Goal: Task Accomplishment & Management: Use online tool/utility

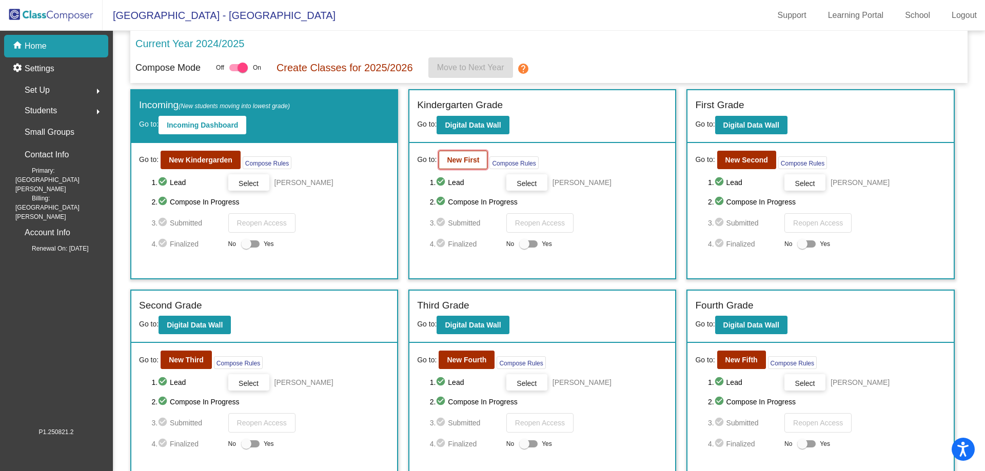
click at [455, 156] on b "New First" at bounding box center [463, 160] width 32 height 8
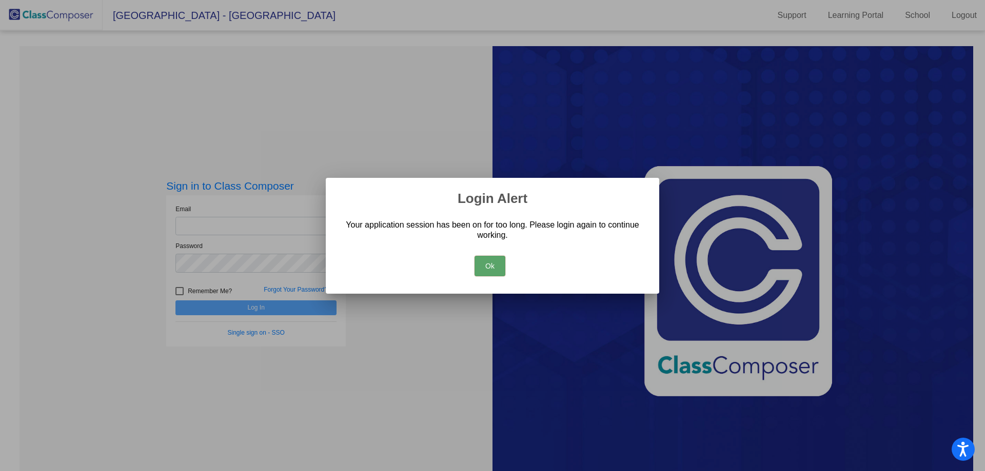
drag, startPoint x: 483, startPoint y: 262, endPoint x: 384, endPoint y: 248, distance: 100.0
click at [479, 259] on button "Ok" at bounding box center [489, 266] width 31 height 21
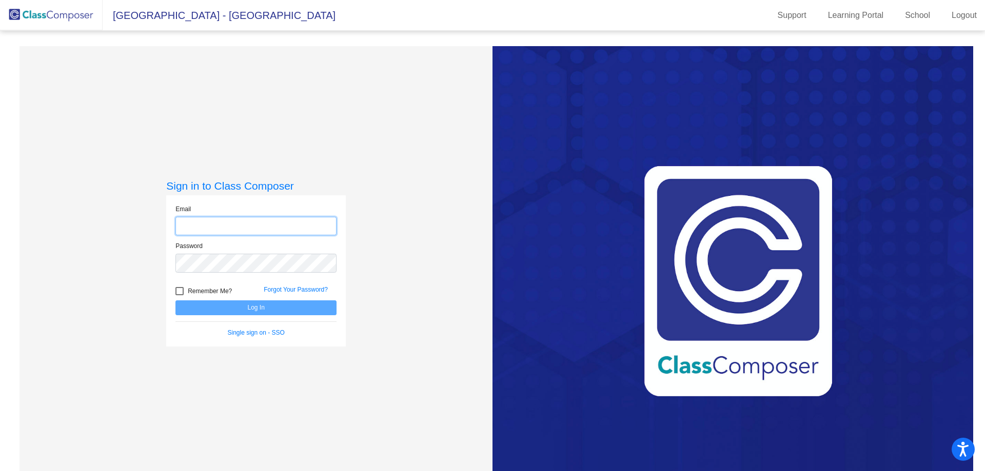
click at [291, 234] on input "email" at bounding box center [255, 226] width 161 height 19
click at [285, 231] on input "email" at bounding box center [255, 226] width 161 height 19
type input "[EMAIL_ADDRESS][DOMAIN_NAME]"
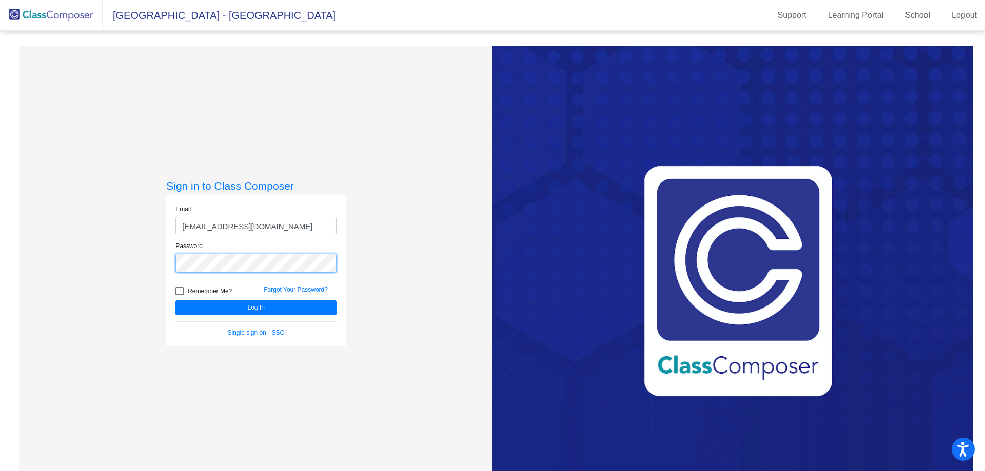
click at [175, 301] on button "Log In" at bounding box center [255, 308] width 161 height 15
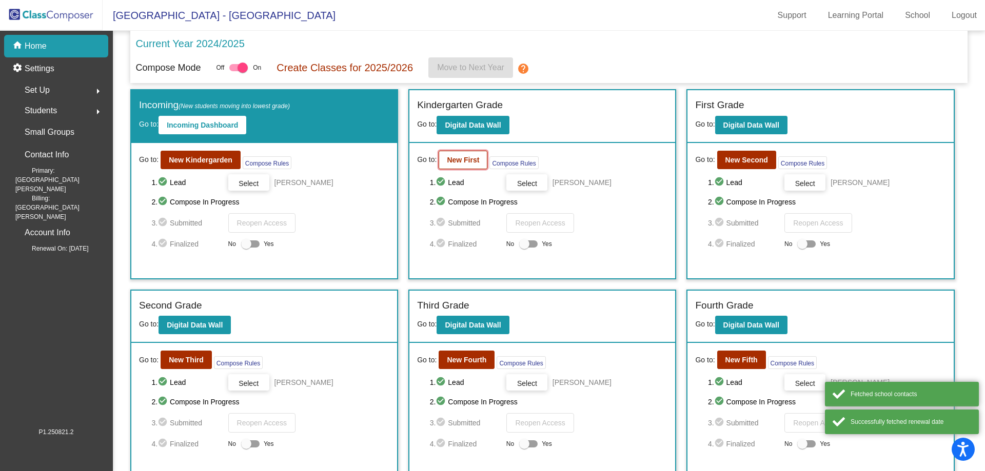
click at [467, 158] on b "New First" at bounding box center [463, 160] width 32 height 8
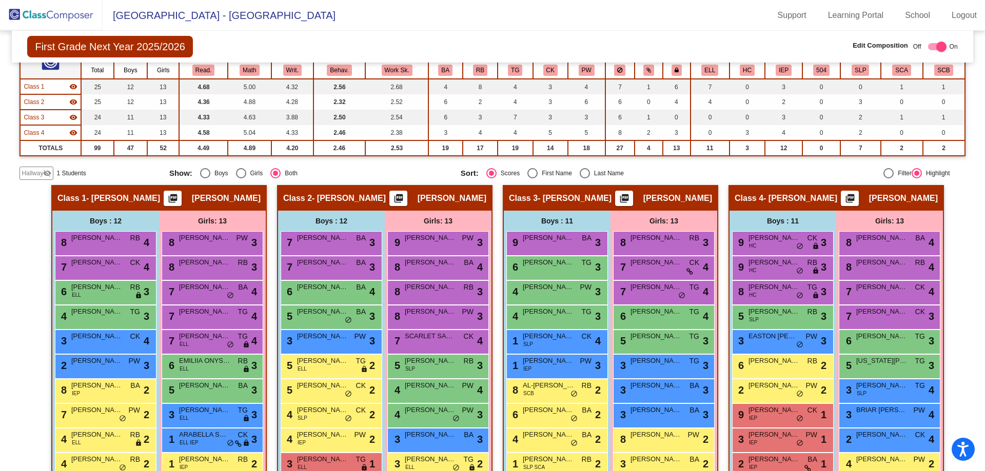
scroll to position [103, 0]
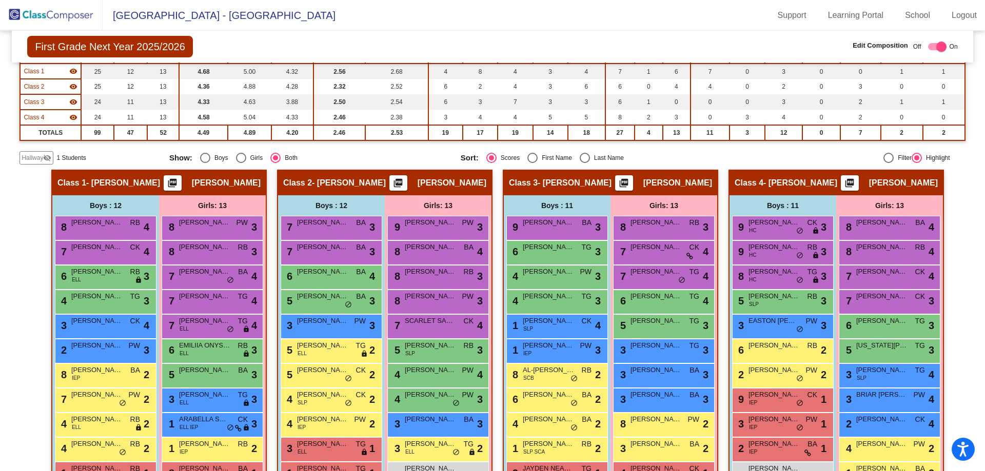
click at [46, 158] on mat-icon "visibility_off" at bounding box center [47, 158] width 8 height 8
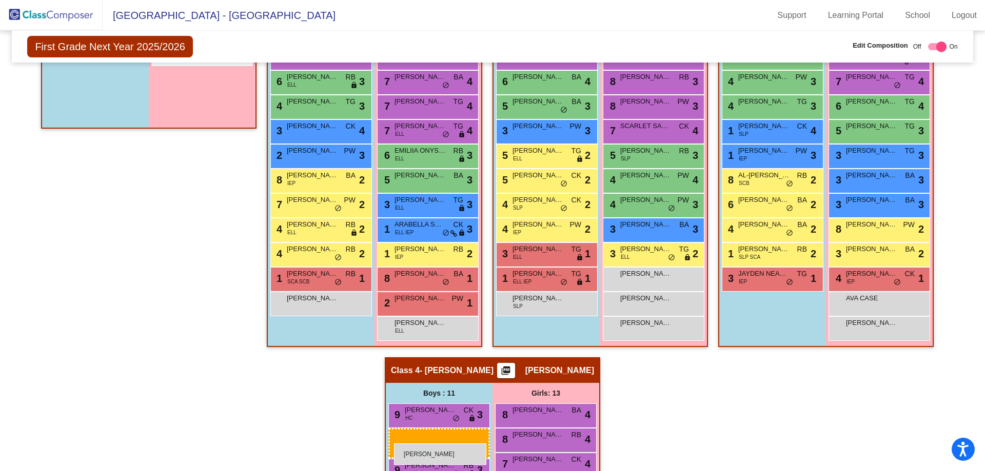
scroll to position [302, 0]
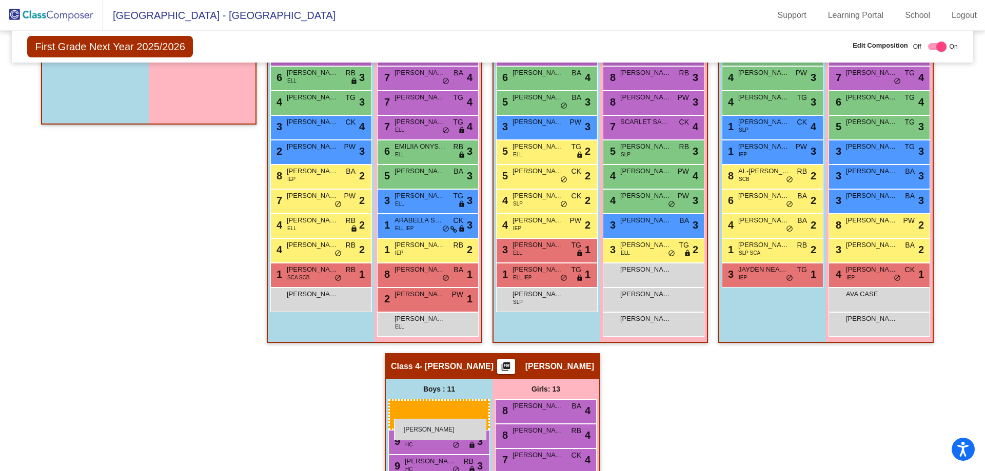
drag, startPoint x: 80, startPoint y: 298, endPoint x: 394, endPoint y: 419, distance: 336.2
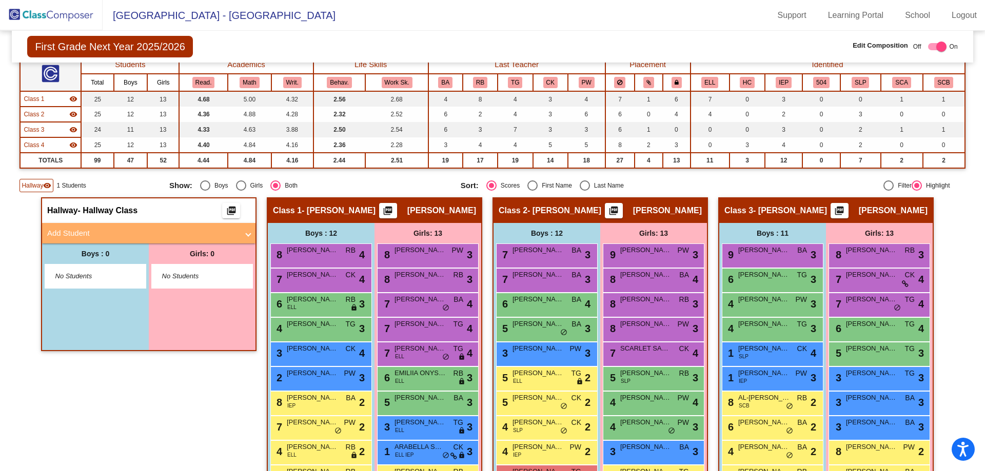
scroll to position [0, 0]
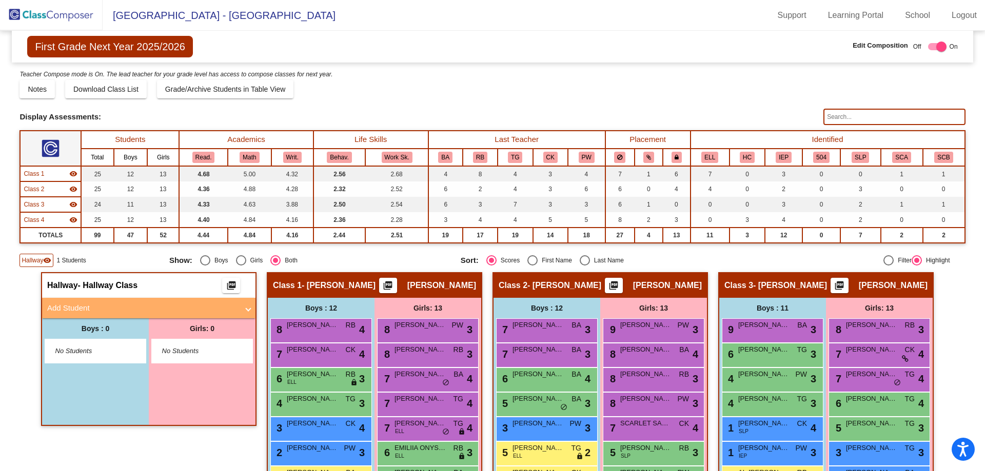
click at [31, 15] on img at bounding box center [51, 15] width 103 height 30
